Goal: Task Accomplishment & Management: Manage account settings

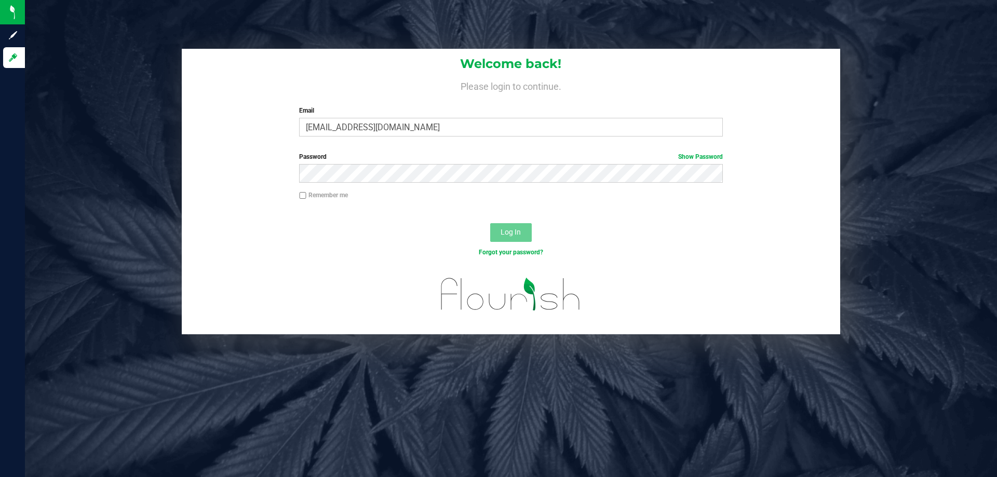
type input "[EMAIL_ADDRESS][DOMAIN_NAME]"
click at [490, 223] on button "Log In" at bounding box center [511, 232] width 42 height 19
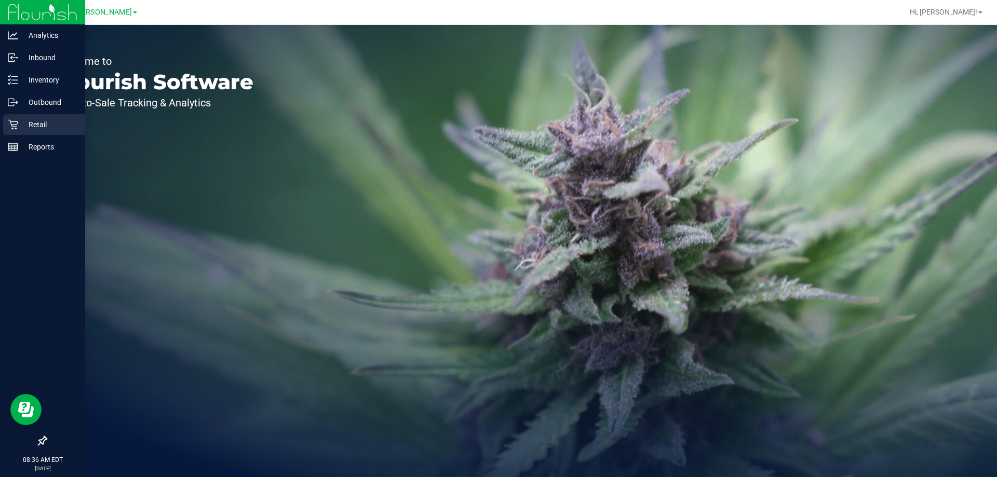
click at [30, 119] on p "Retail" at bounding box center [49, 124] width 62 height 12
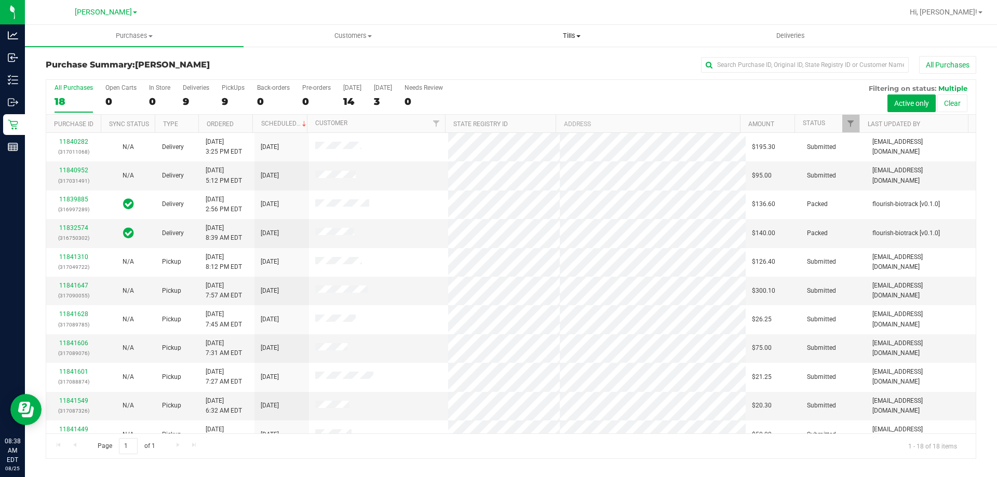
click at [569, 36] on span "Tills" at bounding box center [572, 35] width 218 height 9
click at [522, 63] on span "Manage tills" at bounding box center [497, 62] width 70 height 9
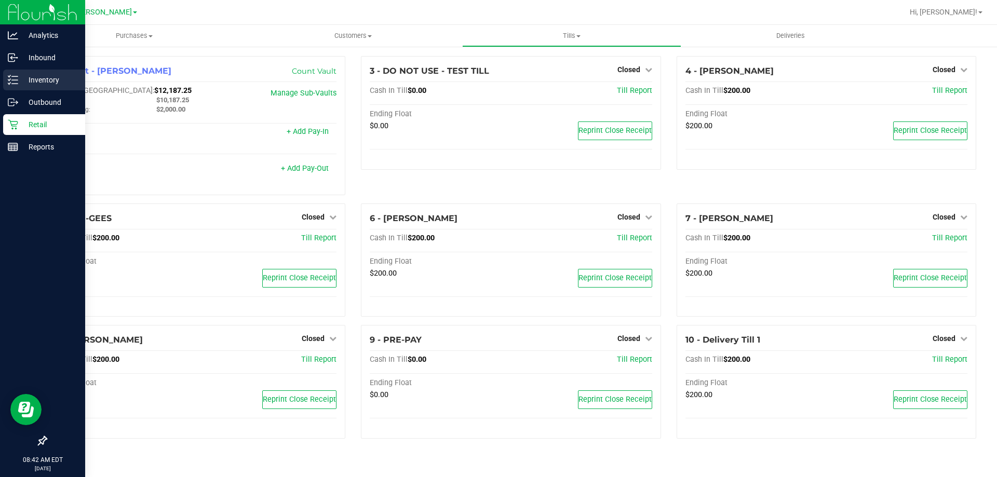
click at [55, 84] on p "Inventory" at bounding box center [49, 80] width 62 height 12
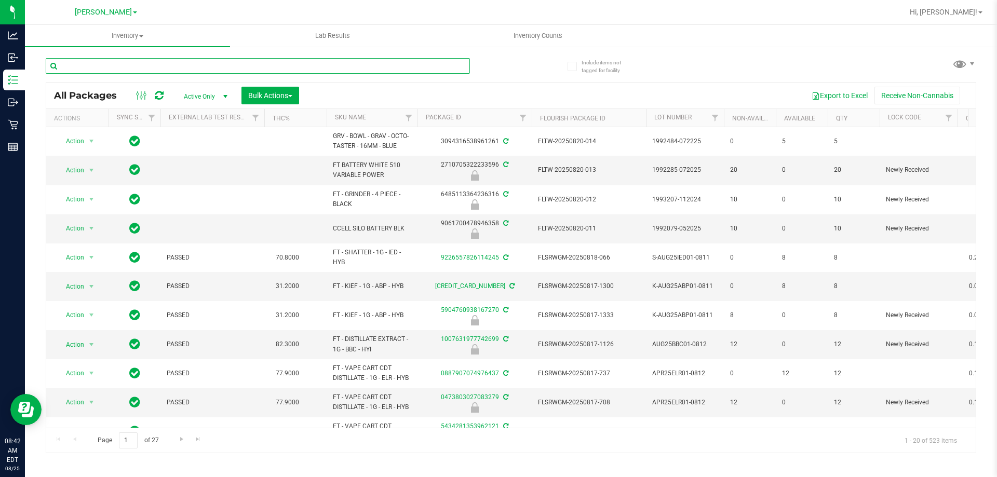
click at [230, 66] on input "text" at bounding box center [258, 66] width 424 height 16
type input "9208912763319558"
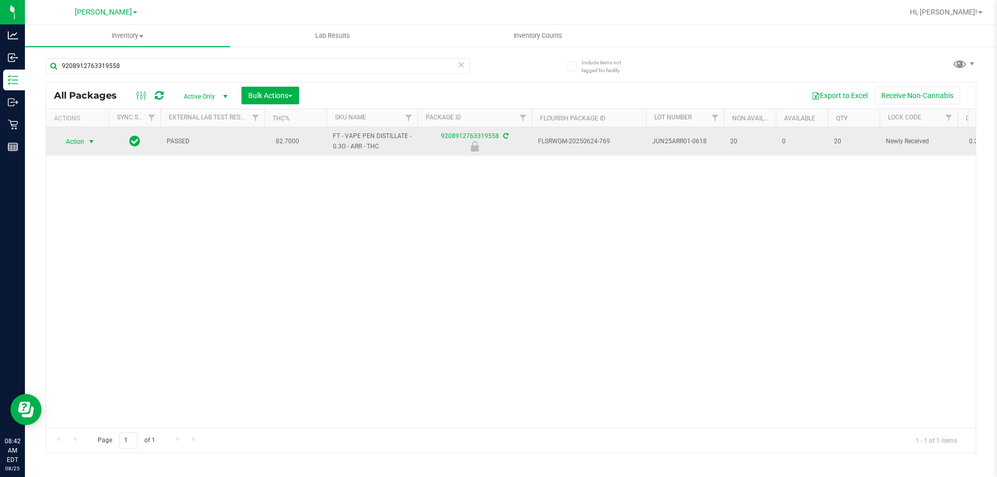
click at [64, 146] on span "Action" at bounding box center [71, 142] width 28 height 15
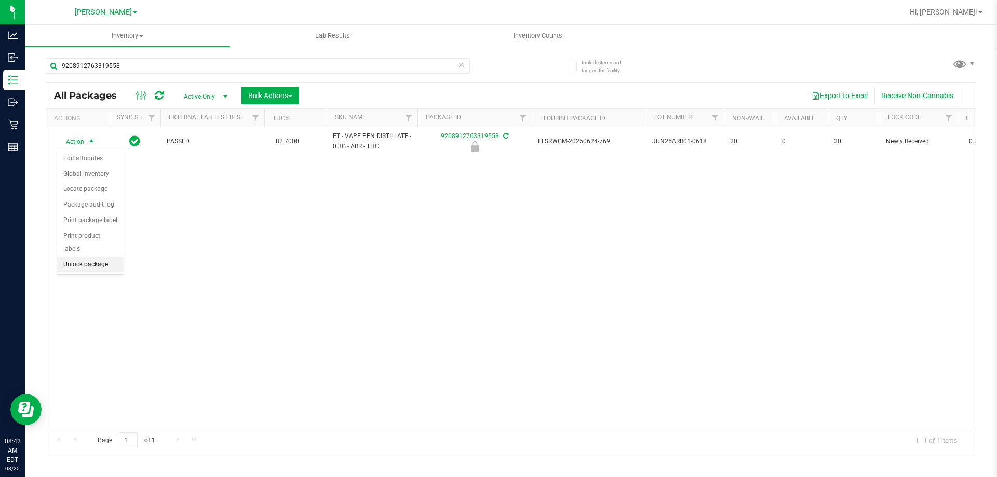
click at [102, 257] on li "Unlock package" at bounding box center [90, 265] width 66 height 16
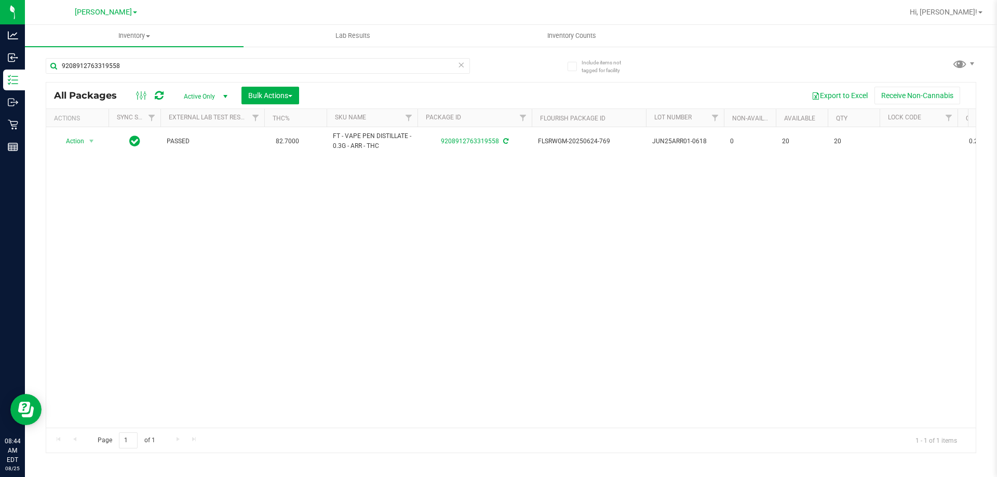
click at [919, 243] on div "Action Action Adjust qty Create package Edit attributes Global inventory Locate…" at bounding box center [511, 277] width 930 height 301
click at [436, 63] on input "9208912763319558" at bounding box center [258, 66] width 424 height 16
click at [82, 238] on div "Action Action Adjust qty Create package Edit attributes Global inventory Locate…" at bounding box center [511, 277] width 930 height 301
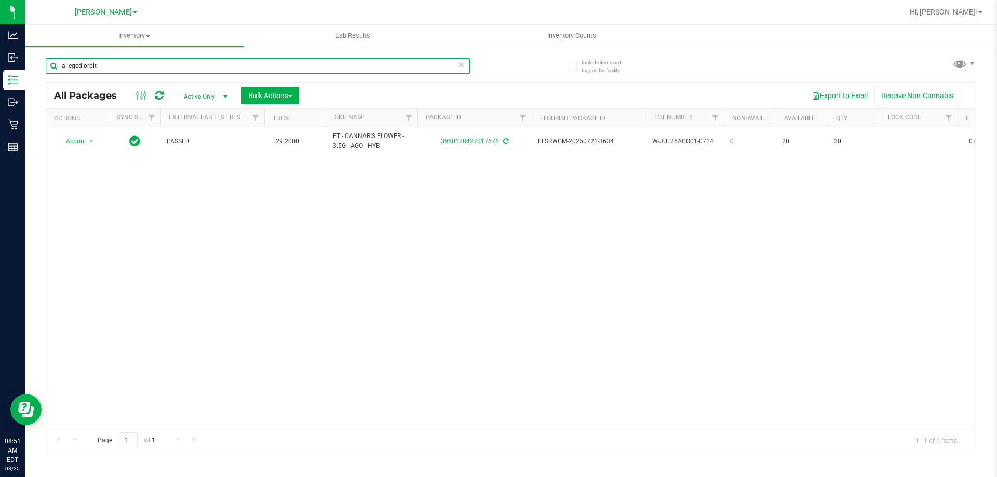
click at [278, 66] on input "alleged orbit" at bounding box center [258, 66] width 424 height 16
type input "orbit"
type input "pkn"
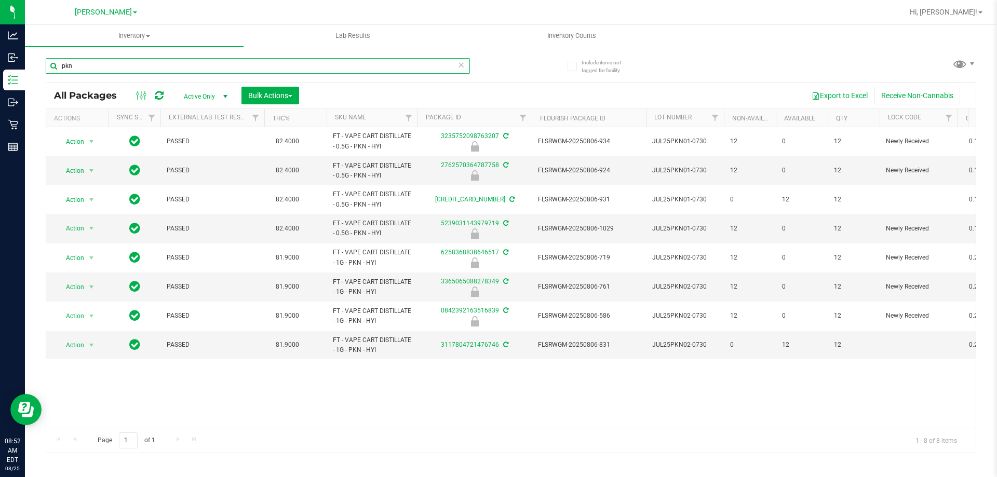
click at [159, 67] on input "pkn" at bounding box center [258, 66] width 424 height 16
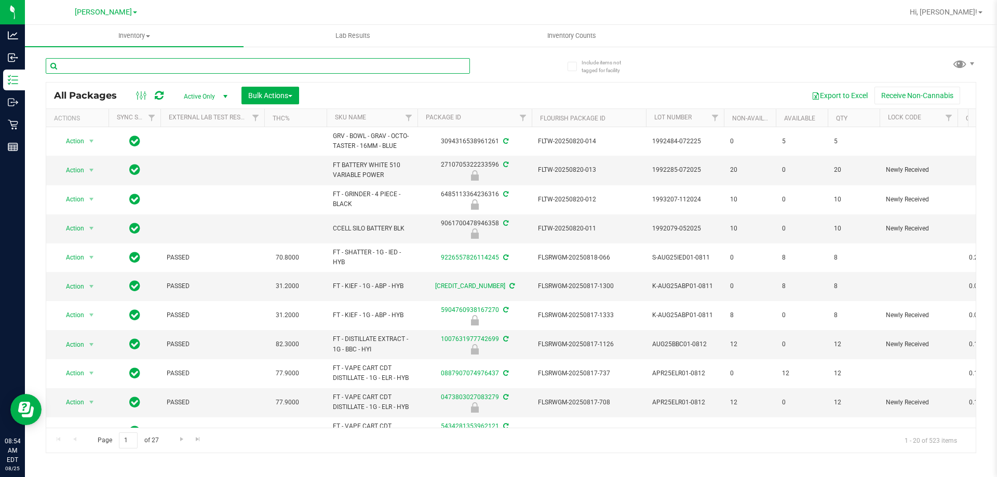
click at [214, 68] on input "text" at bounding box center [258, 66] width 424 height 16
type input "2062187224837418"
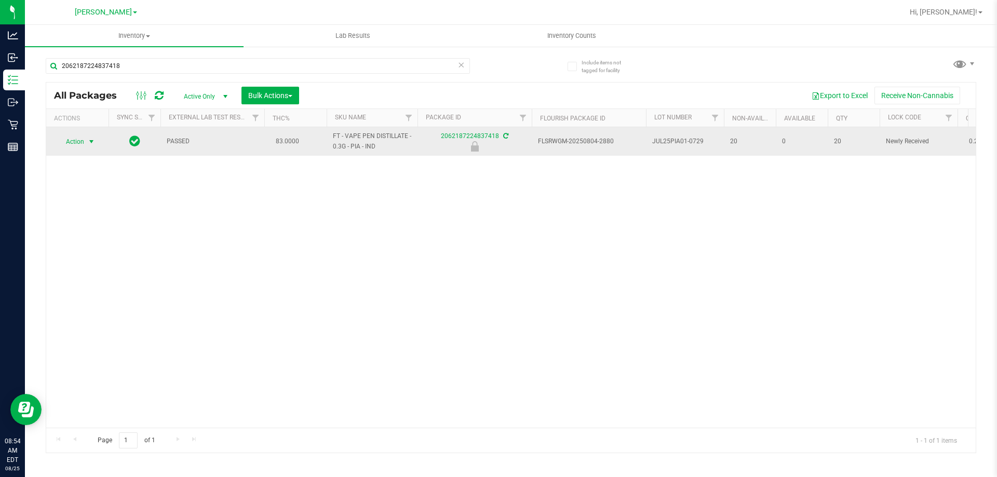
click at [76, 141] on span "Action" at bounding box center [71, 142] width 28 height 15
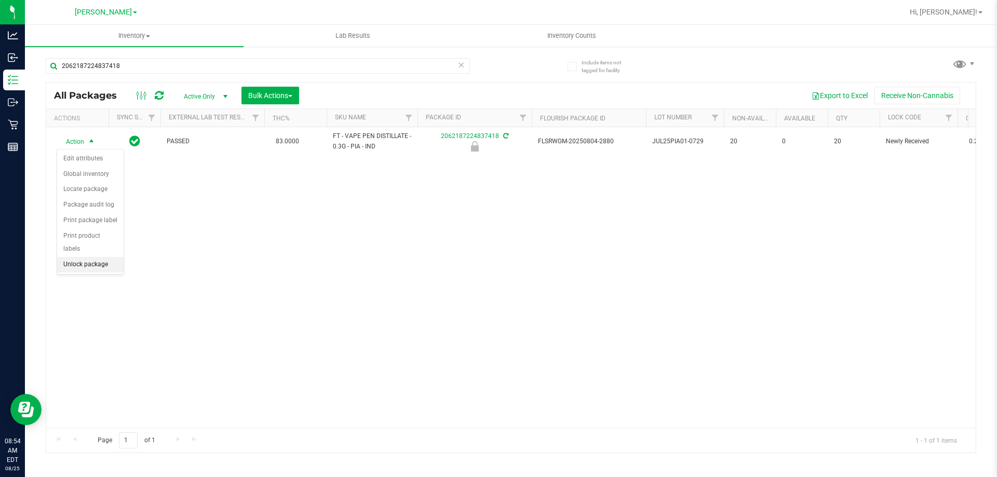
click at [106, 257] on li "Unlock package" at bounding box center [90, 265] width 66 height 16
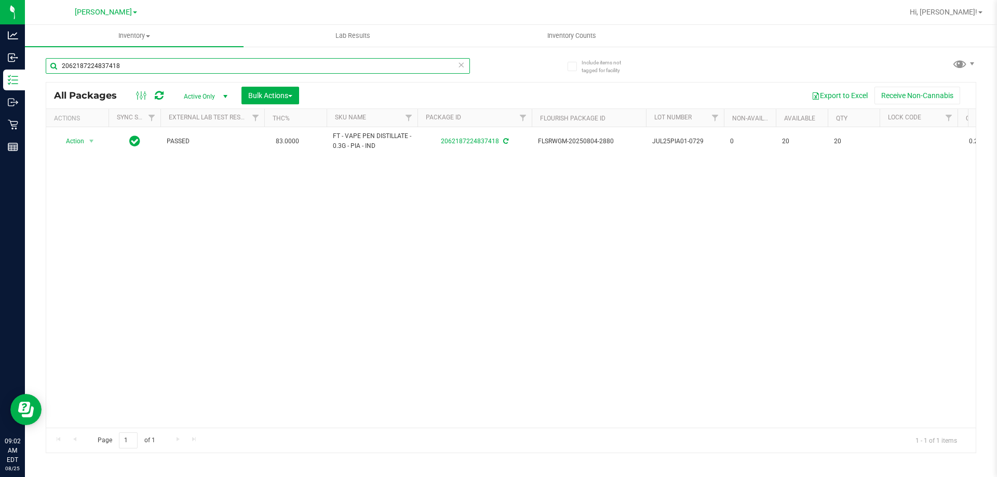
click at [312, 72] on input "2062187224837418" at bounding box center [258, 66] width 424 height 16
type input "1755434604812193"
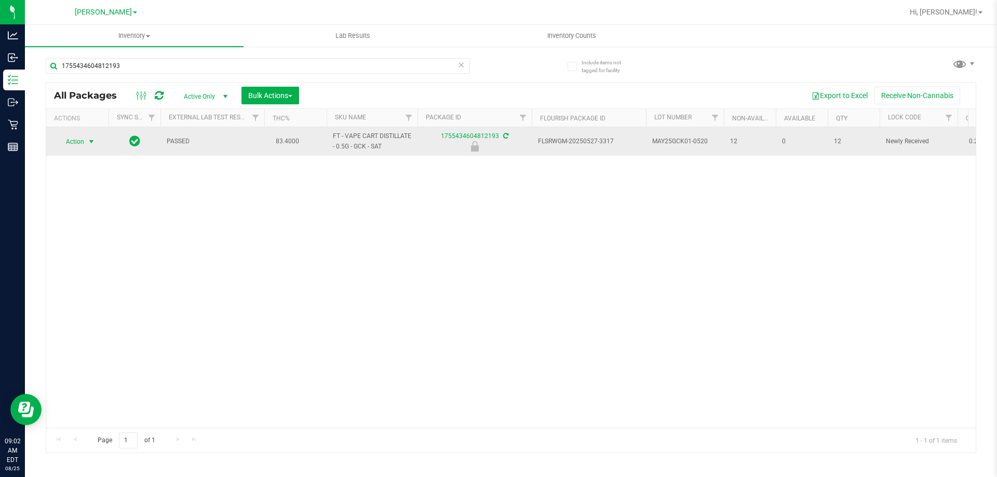
click at [70, 138] on span "Action" at bounding box center [71, 142] width 28 height 15
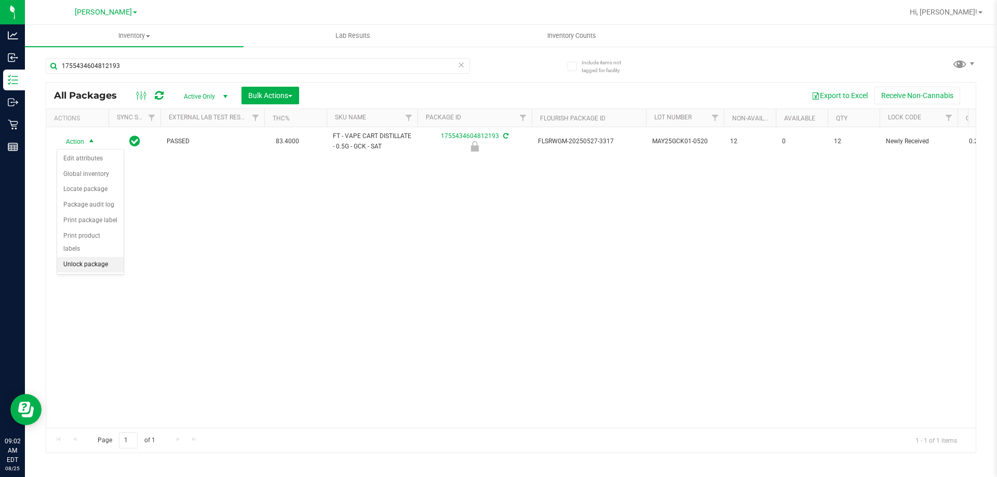
click at [100, 257] on li "Unlock package" at bounding box center [90, 265] width 66 height 16
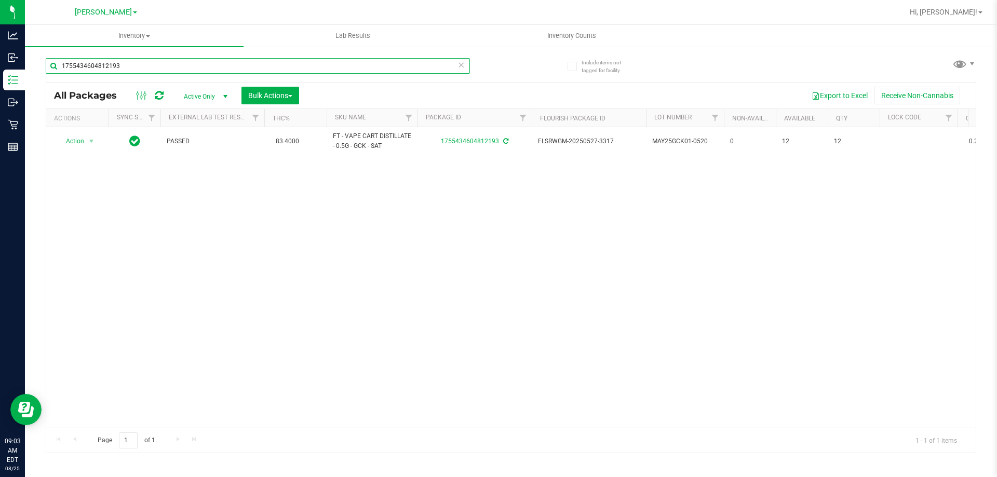
click at [327, 67] on input "1755434604812193" at bounding box center [258, 66] width 424 height 16
type input "2126387567182990"
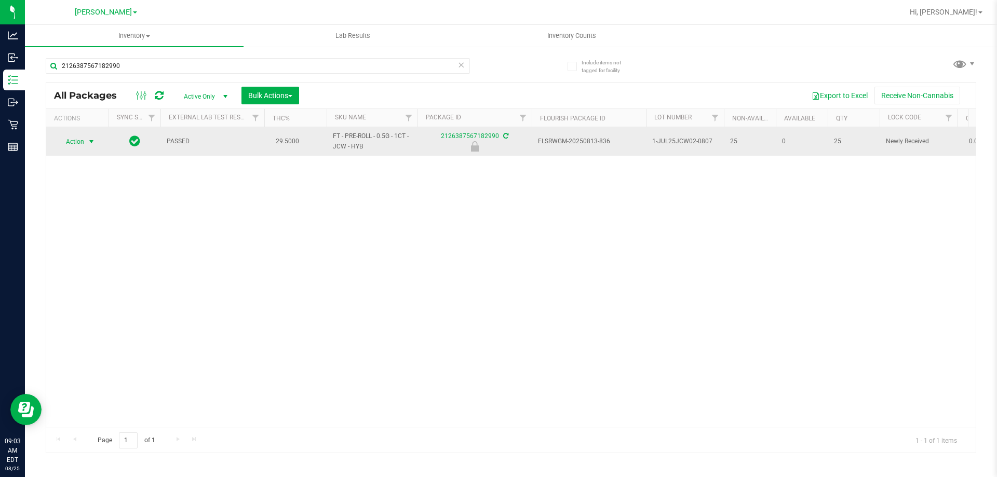
click at [84, 139] on span "Action" at bounding box center [71, 142] width 28 height 15
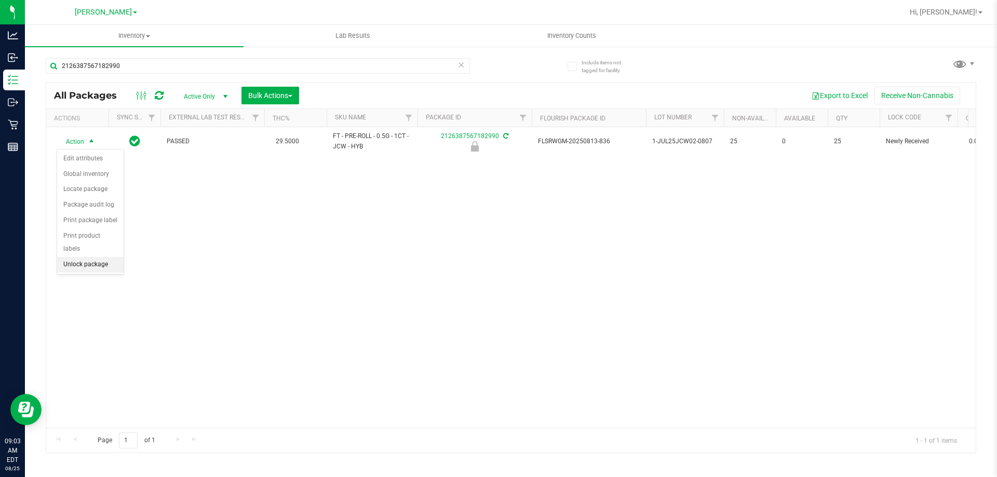
click at [105, 257] on li "Unlock package" at bounding box center [90, 265] width 66 height 16
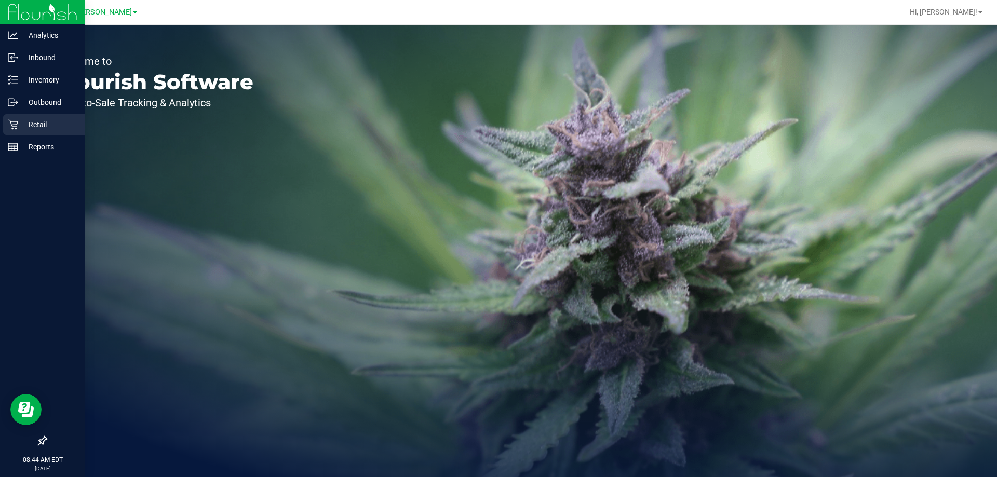
click at [33, 125] on p "Retail" at bounding box center [49, 124] width 62 height 12
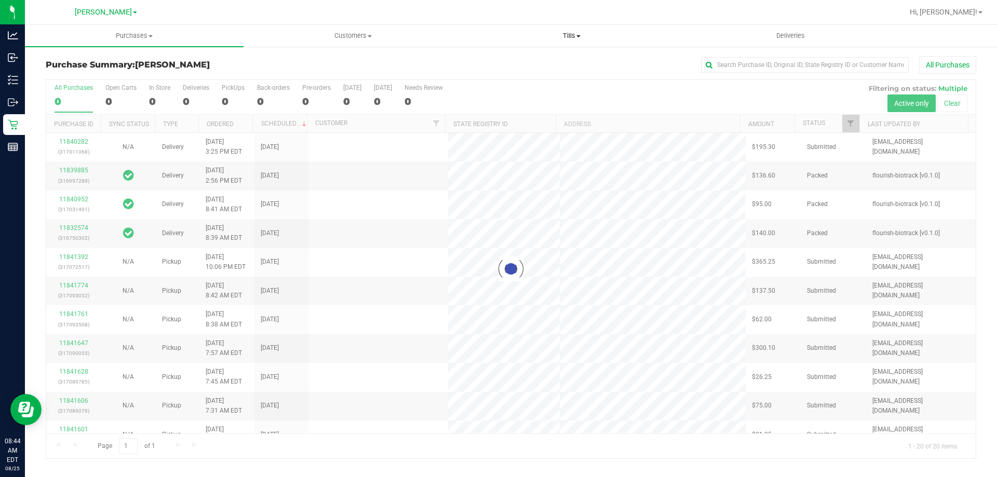
click at [570, 36] on span "Tills" at bounding box center [572, 35] width 218 height 9
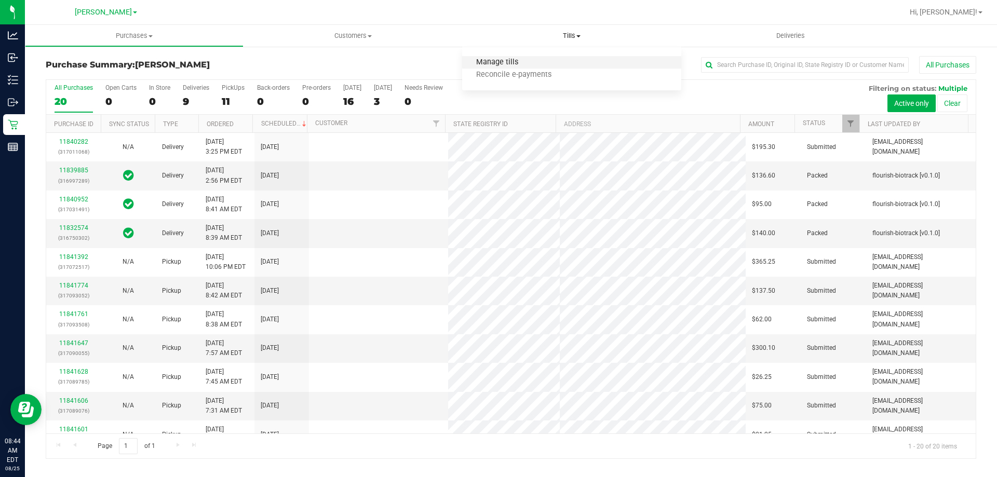
click at [509, 60] on span "Manage tills" at bounding box center [497, 62] width 70 height 9
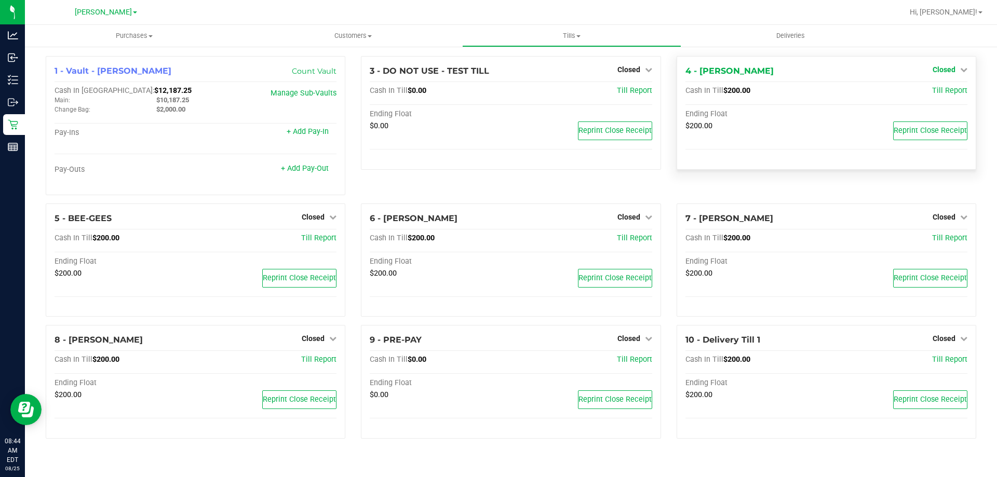
click at [957, 66] on link "Closed" at bounding box center [950, 69] width 35 height 8
click at [937, 89] on link "Open Till" at bounding box center [944, 91] width 28 height 8
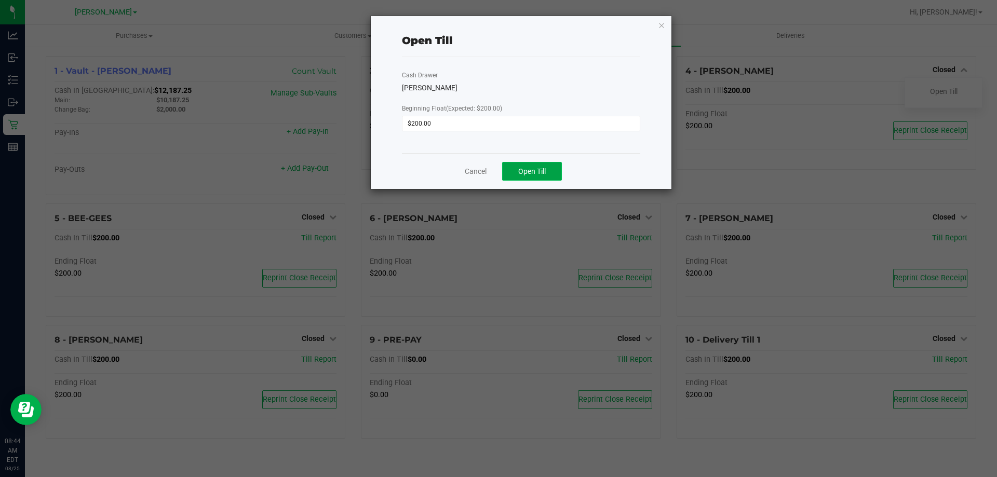
click at [544, 171] on span "Open Till" at bounding box center [532, 171] width 28 height 8
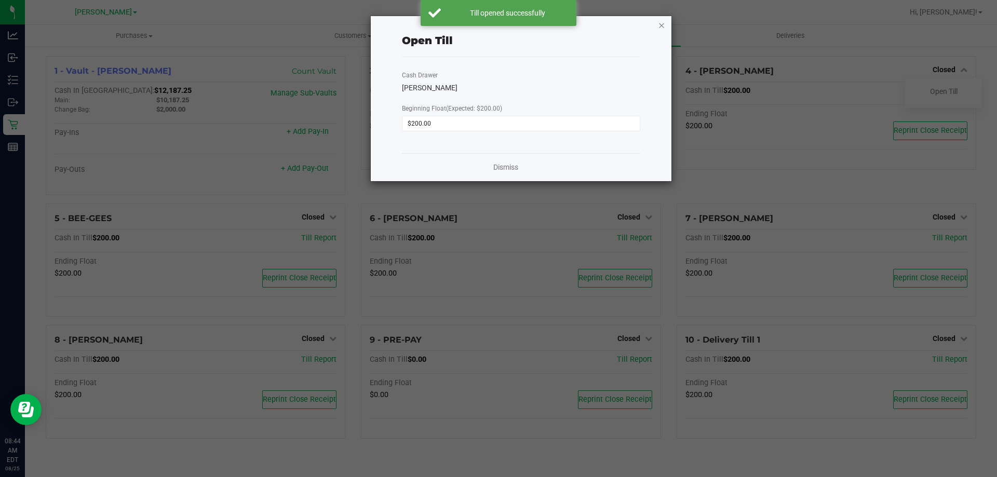
click at [660, 28] on icon "button" at bounding box center [661, 25] width 7 height 12
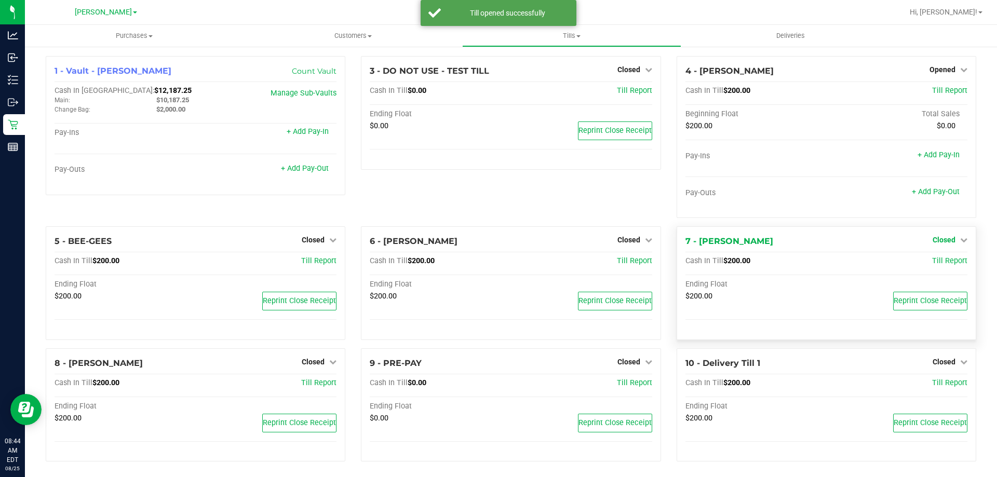
click at [948, 242] on link "Closed" at bounding box center [950, 240] width 35 height 8
click at [938, 263] on link "Open Till" at bounding box center [944, 262] width 28 height 8
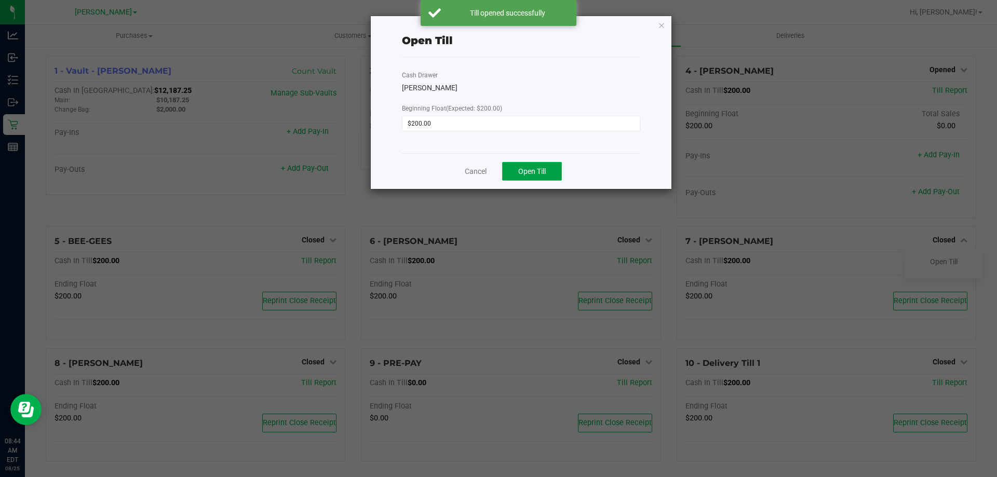
click at [532, 168] on span "Open Till" at bounding box center [532, 171] width 28 height 8
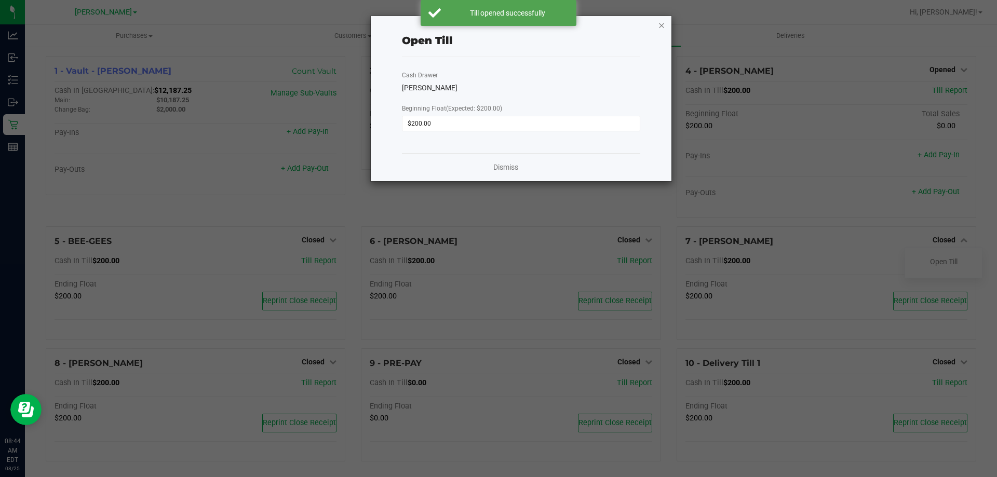
click at [661, 23] on icon "button" at bounding box center [661, 25] width 7 height 12
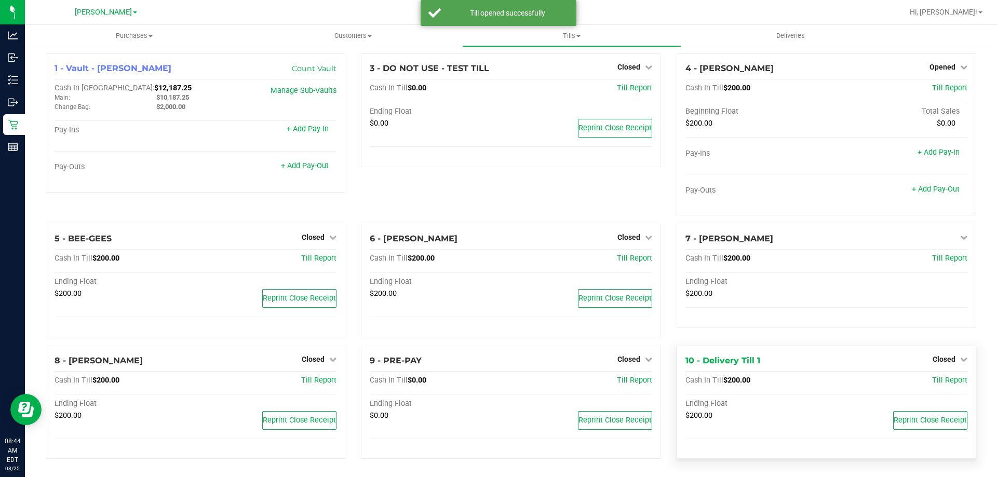
scroll to position [3, 0]
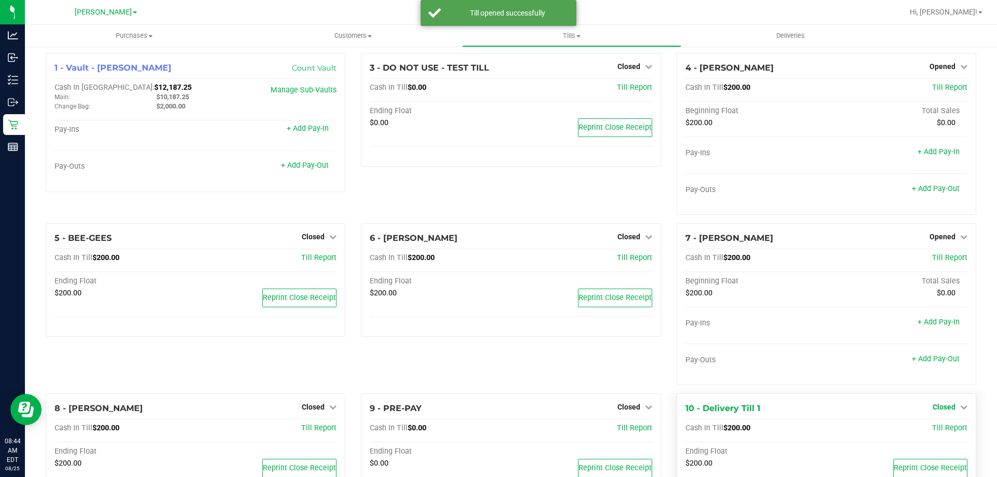
click at [938, 406] on span "Closed" at bounding box center [944, 407] width 23 height 8
click at [932, 430] on link "Open Till" at bounding box center [944, 429] width 28 height 8
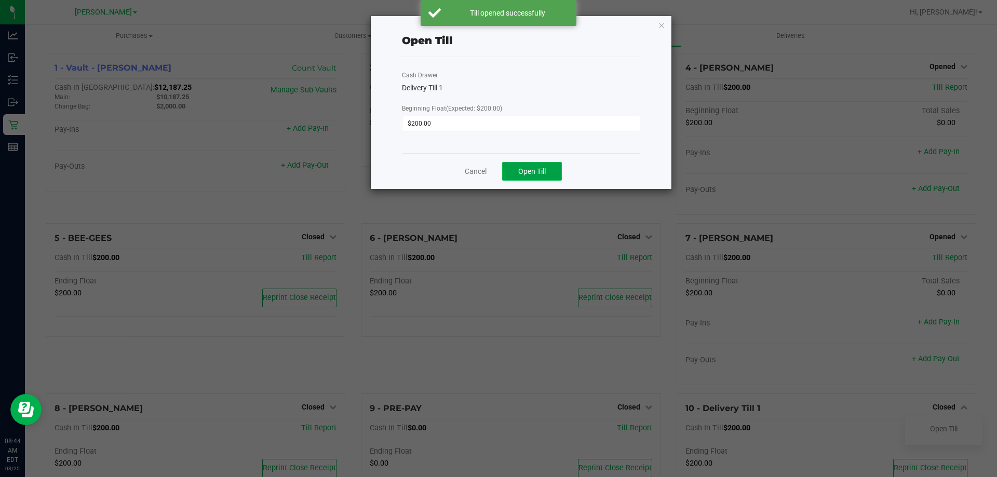
click at [546, 168] on span "Open Till" at bounding box center [532, 171] width 28 height 8
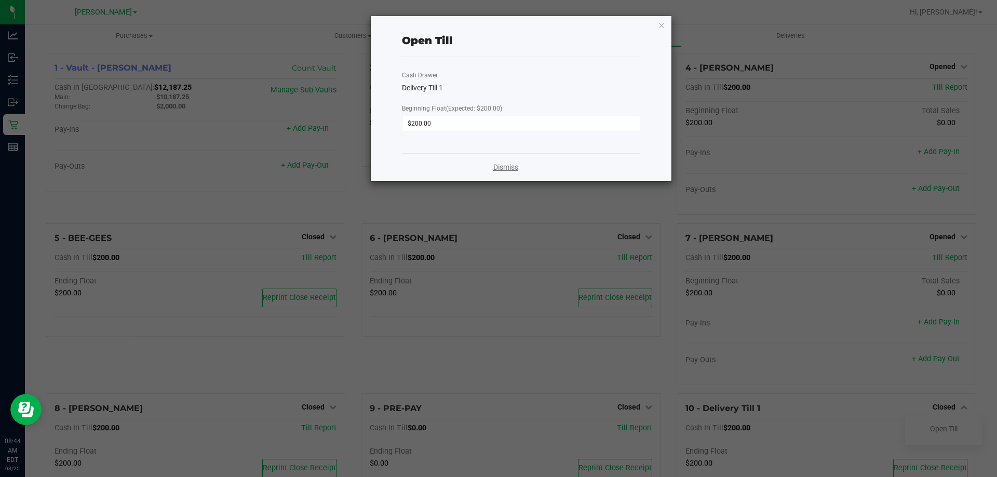
click at [503, 163] on link "Dismiss" at bounding box center [505, 167] width 25 height 11
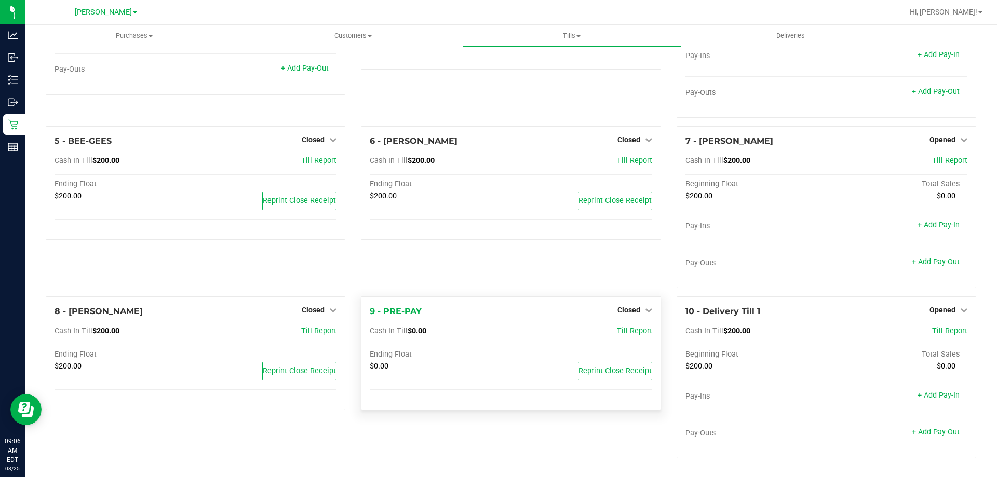
scroll to position [48, 0]
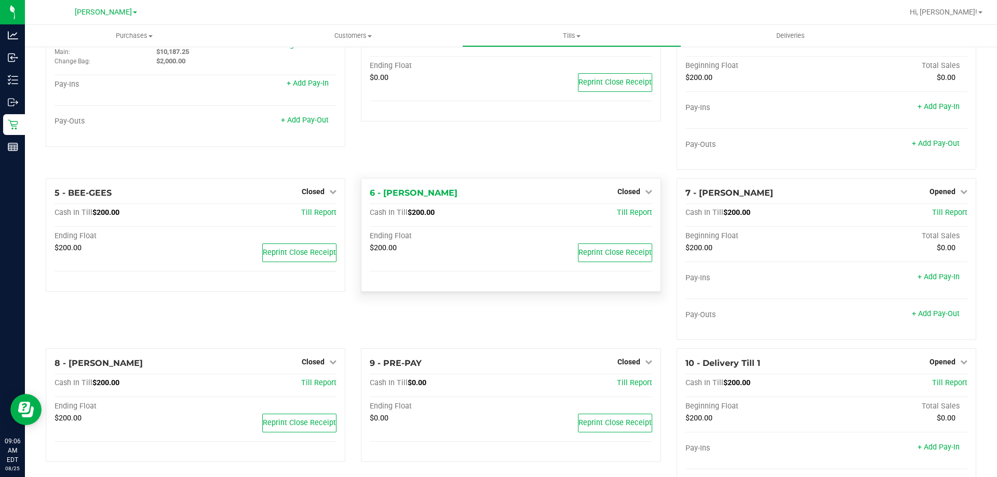
click at [626, 197] on div "Closed" at bounding box center [635, 191] width 35 height 12
click at [634, 188] on span "Closed" at bounding box center [629, 192] width 23 height 8
click at [635, 215] on link "Open Till" at bounding box center [629, 213] width 28 height 8
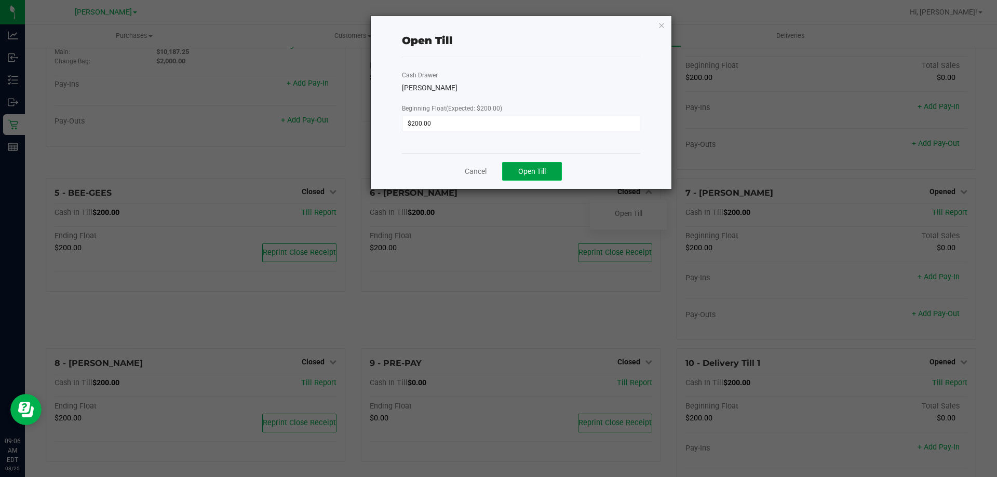
click at [535, 169] on span "Open Till" at bounding box center [532, 171] width 28 height 8
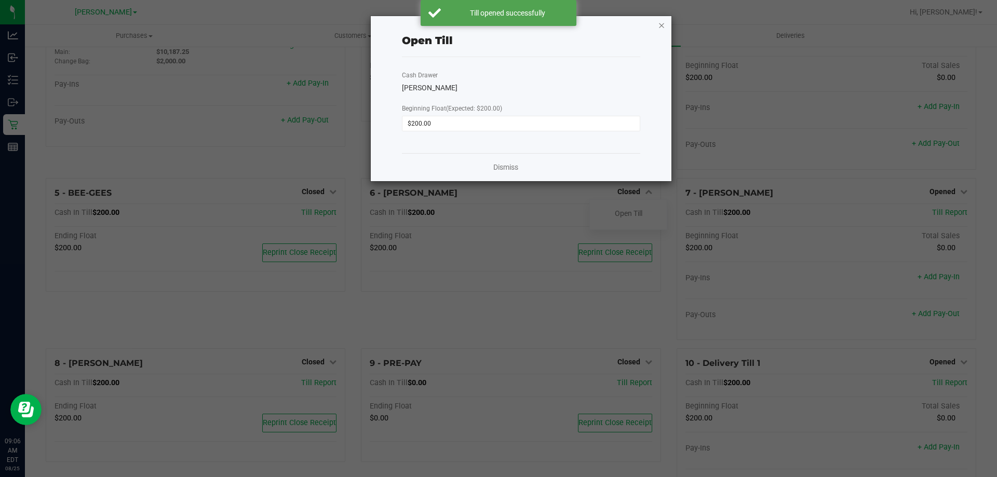
click at [662, 27] on icon "button" at bounding box center [661, 25] width 7 height 12
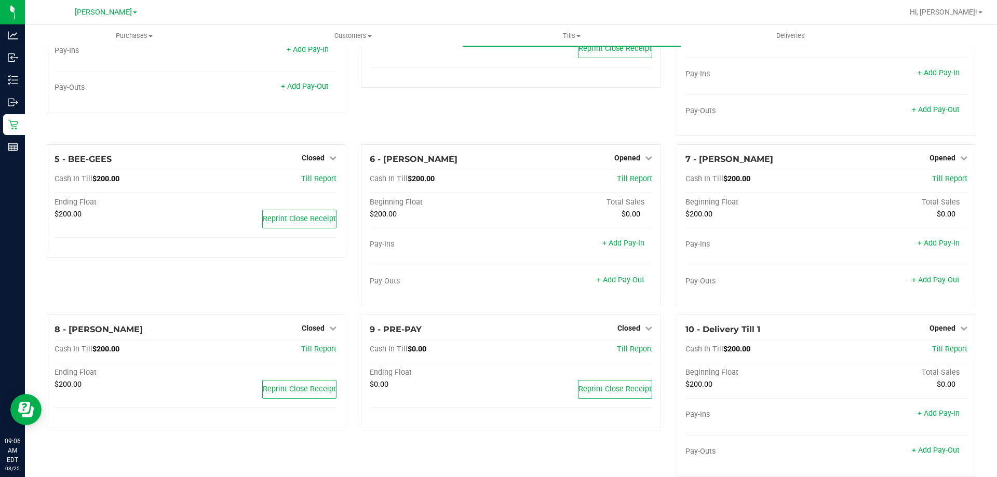
scroll to position [100, 0]
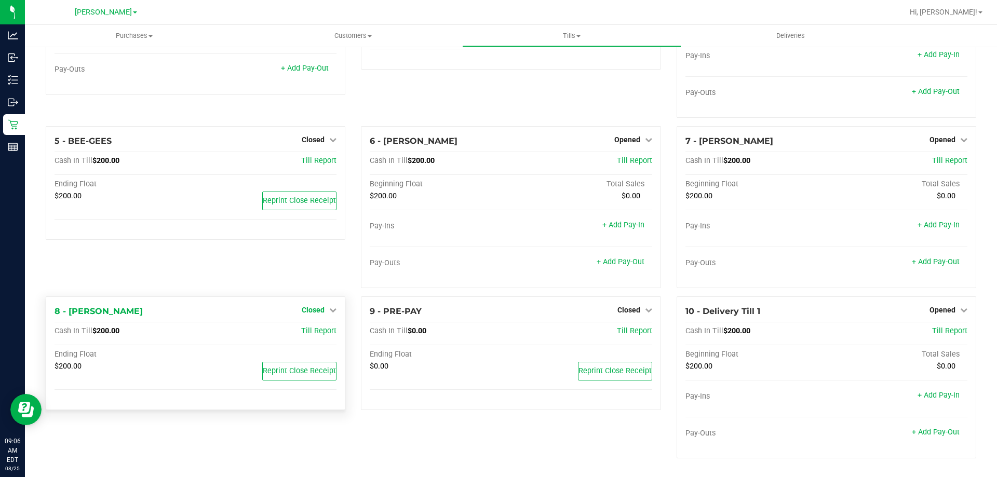
click at [310, 310] on span "Closed" at bounding box center [313, 310] width 23 height 8
click at [316, 330] on link "Open Till" at bounding box center [313, 332] width 28 height 8
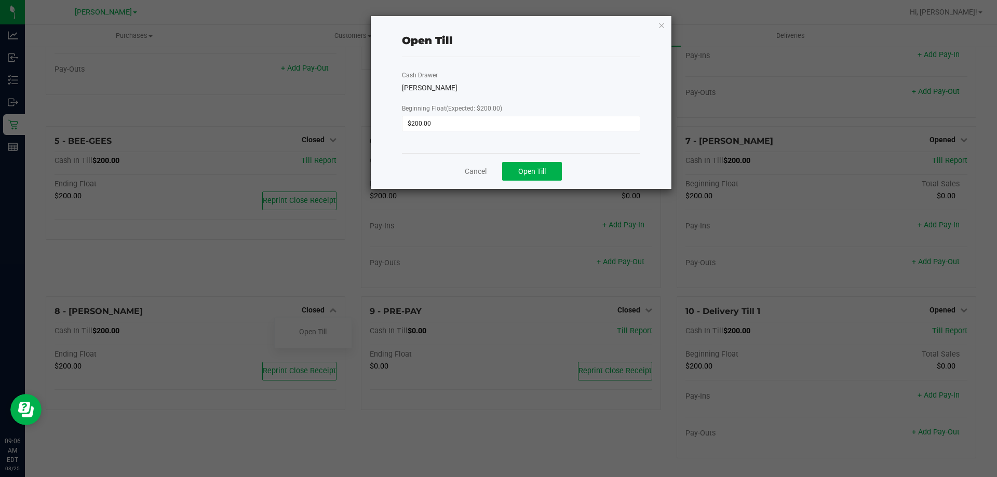
click at [530, 185] on div "Cancel Open Till" at bounding box center [521, 171] width 238 height 36
click at [532, 172] on span "Open Till" at bounding box center [532, 171] width 28 height 8
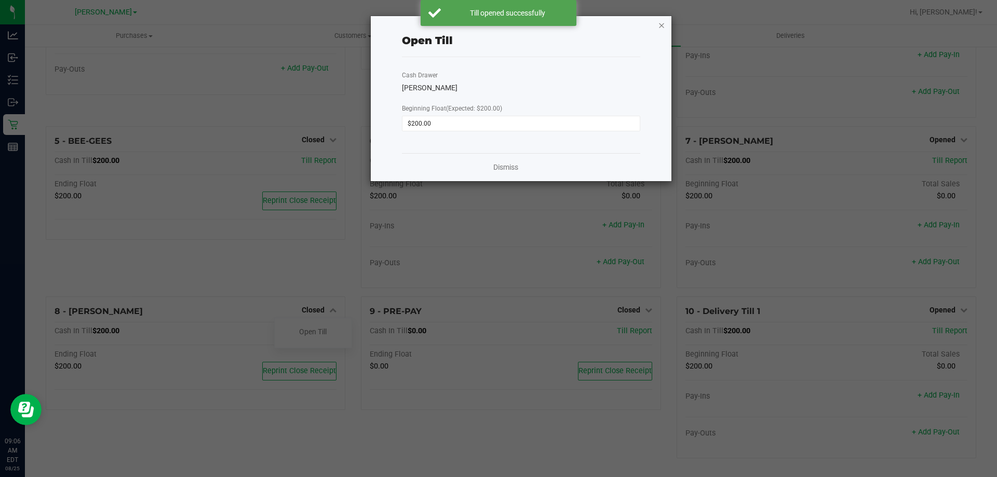
click at [664, 23] on icon "button" at bounding box center [661, 25] width 7 height 12
